Goal: Check status: Check status

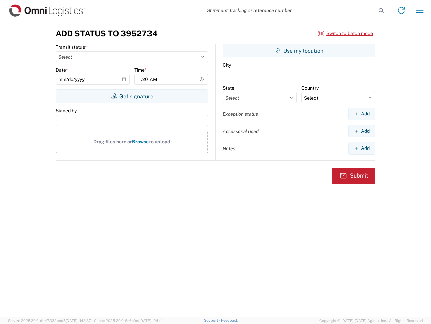
click at [290, 10] on input "search" at bounding box center [289, 10] width 175 height 13
click at [382, 11] on icon at bounding box center [381, 10] width 9 height 9
click at [402, 10] on icon at bounding box center [401, 10] width 11 height 11
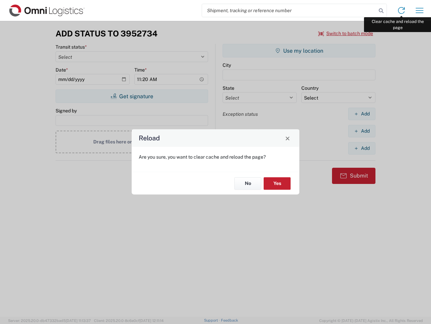
click at [420, 10] on div "Reload Are you sure, you want to clear cache and reload the page? No Yes" at bounding box center [215, 162] width 431 height 324
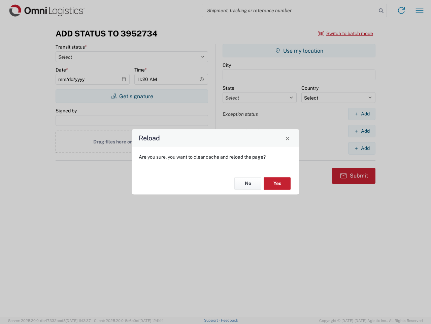
click at [346, 33] on div "Reload Are you sure, you want to clear cache and reload the page? No Yes" at bounding box center [215, 162] width 431 height 324
click at [132, 96] on div "Reload Are you sure, you want to clear cache and reload the page? No Yes" at bounding box center [215, 162] width 431 height 324
click at [299, 51] on div "Reload Are you sure, you want to clear cache and reload the page? No Yes" at bounding box center [215, 162] width 431 height 324
click at [362, 114] on div "Reload Are you sure, you want to clear cache and reload the page? No Yes" at bounding box center [215, 162] width 431 height 324
click at [362, 131] on div "Reload Are you sure, you want to clear cache and reload the page? No Yes" at bounding box center [215, 162] width 431 height 324
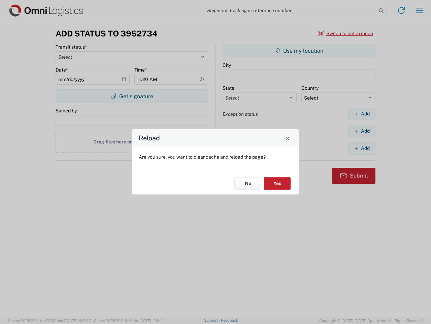
click at [362, 148] on div "Reload Are you sure, you want to clear cache and reload the page? No Yes" at bounding box center [215, 162] width 431 height 324
